Goal: Download file/media

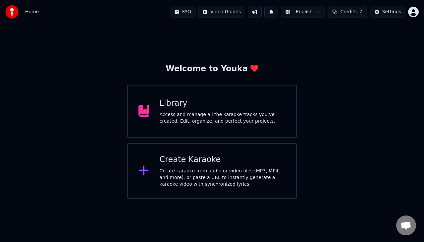
click at [205, 118] on div "Access and manage all the karaoke tracks you’ve created. Edit, organize, and pe…" at bounding box center [223, 117] width 126 height 13
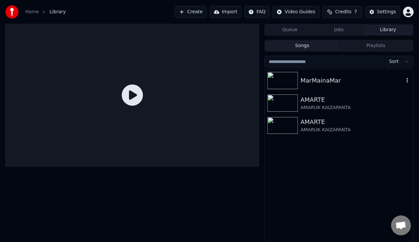
click at [408, 82] on icon "button" at bounding box center [406, 80] width 1 height 5
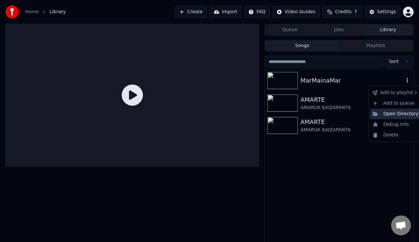
click at [399, 114] on div "Open Directory" at bounding box center [395, 114] width 51 height 11
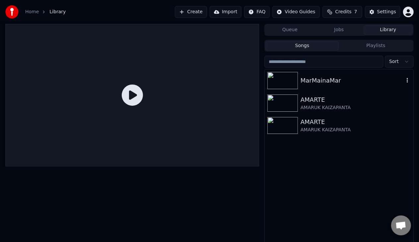
click at [317, 82] on div "MarMainaMar" at bounding box center [351, 80] width 103 height 9
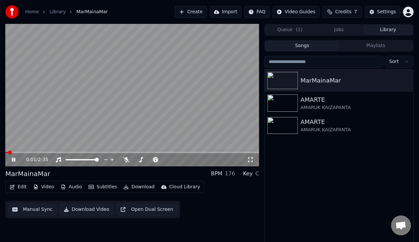
click at [14, 158] on icon at bounding box center [13, 160] width 3 height 4
click at [41, 153] on span at bounding box center [132, 152] width 254 height 1
click at [11, 160] on icon at bounding box center [18, 159] width 15 height 5
click at [13, 160] on icon at bounding box center [18, 159] width 15 height 5
click at [88, 209] on button "Download Video" at bounding box center [86, 210] width 54 height 12
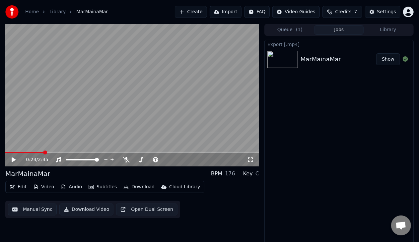
click at [388, 59] on button "Show" at bounding box center [388, 59] width 24 height 12
click at [125, 159] on icon at bounding box center [126, 159] width 7 height 5
click at [13, 159] on icon at bounding box center [14, 159] width 4 height 5
click at [15, 158] on icon at bounding box center [18, 159] width 15 height 5
click at [74, 210] on button "Download Video" at bounding box center [86, 210] width 54 height 12
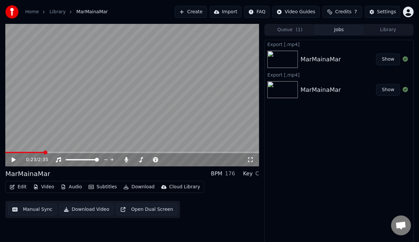
click at [391, 60] on button "Show" at bounding box center [388, 59] width 24 height 12
